Goal: Task Accomplishment & Management: Manage account settings

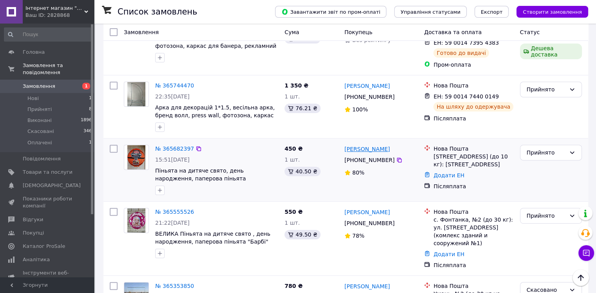
scroll to position [313, 0]
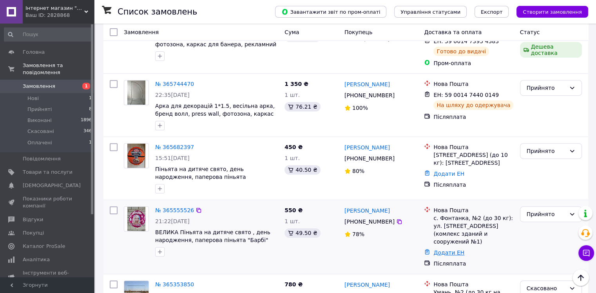
click at [456, 249] on link "Додати ЕН" at bounding box center [448, 252] width 31 height 6
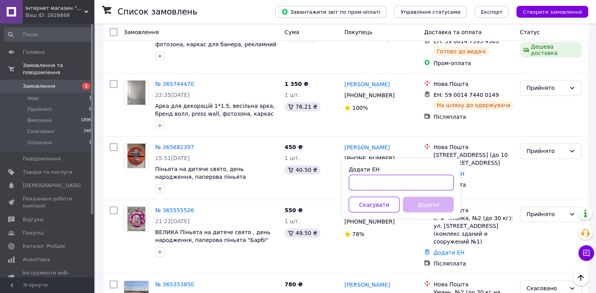
click at [395, 184] on input "Додати ЕН" at bounding box center [401, 182] width 105 height 16
paste input "59001474859507"
type input "59001474859507"
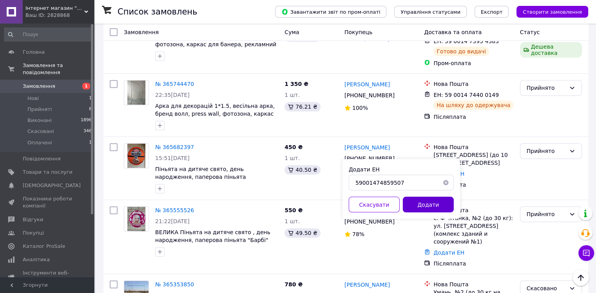
click at [422, 206] on button "Додати" at bounding box center [428, 204] width 51 height 16
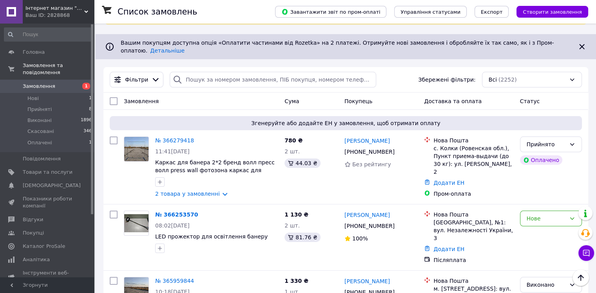
scroll to position [0, 0]
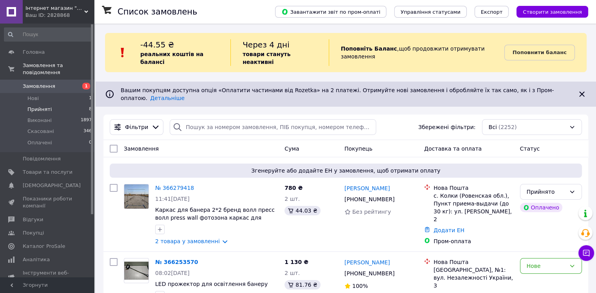
click at [77, 104] on li "Прийняті 8" at bounding box center [48, 109] width 96 height 11
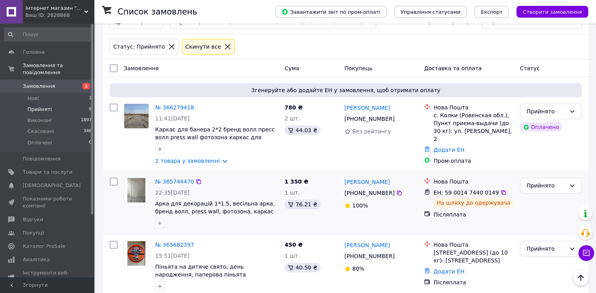
scroll to position [67, 0]
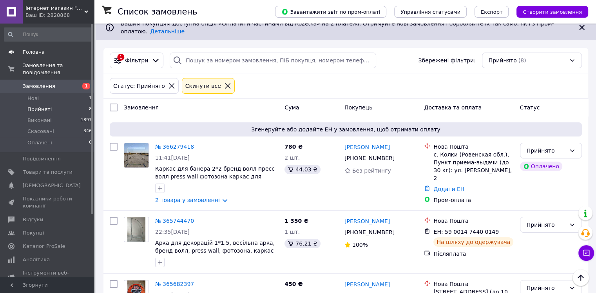
click at [45, 47] on link "Головна" at bounding box center [48, 51] width 96 height 13
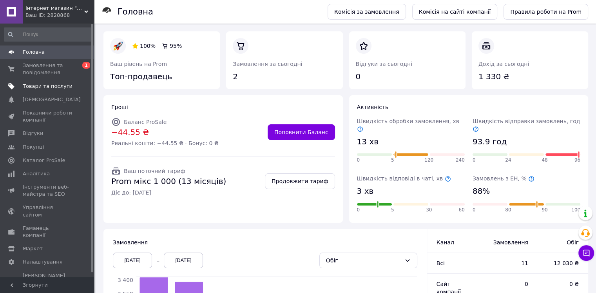
click at [48, 89] on span "Товари та послуги" at bounding box center [48, 86] width 50 height 7
